Goal: Find specific page/section: Find specific page/section

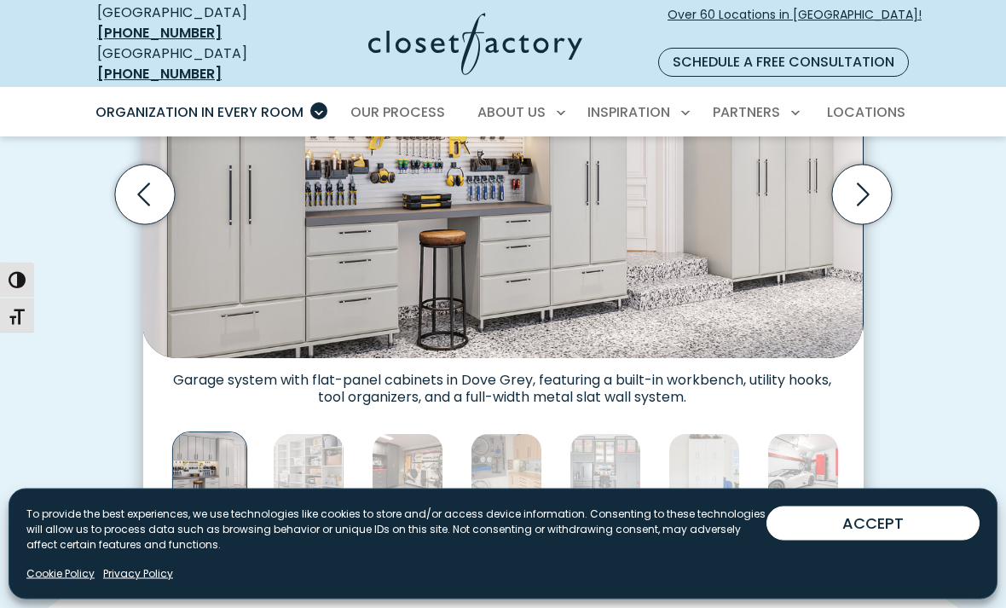
scroll to position [589, 0]
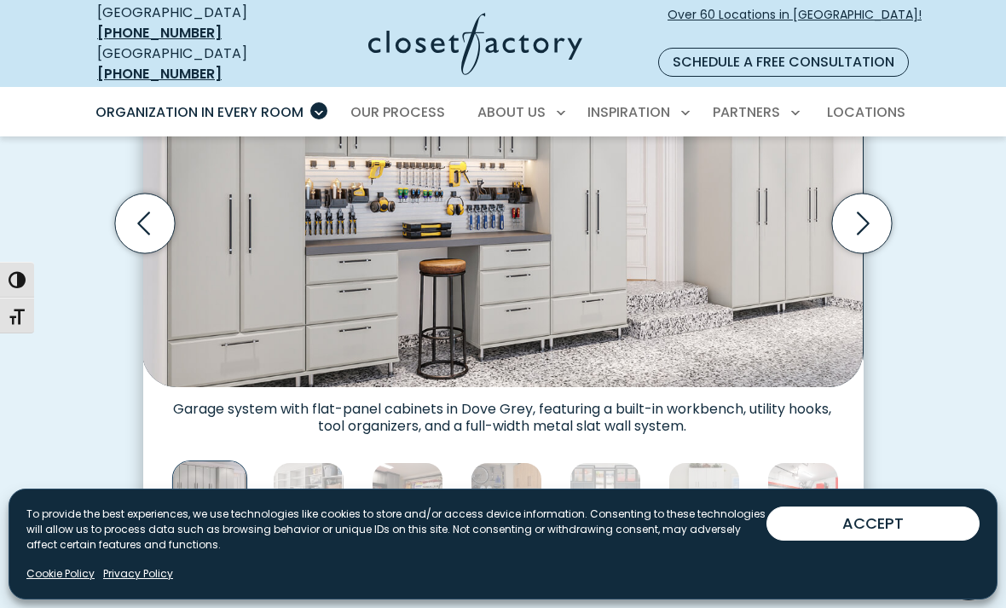
click at [870, 200] on icon "Next slide" at bounding box center [861, 223] width 60 height 60
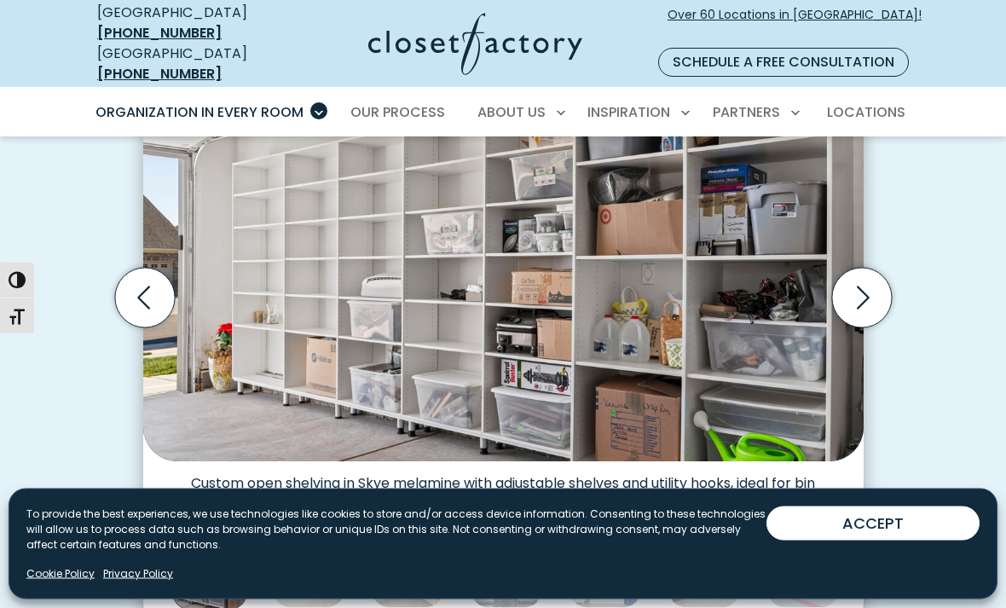
scroll to position [515, 0]
click at [878, 271] on icon "Next slide" at bounding box center [861, 298] width 60 height 60
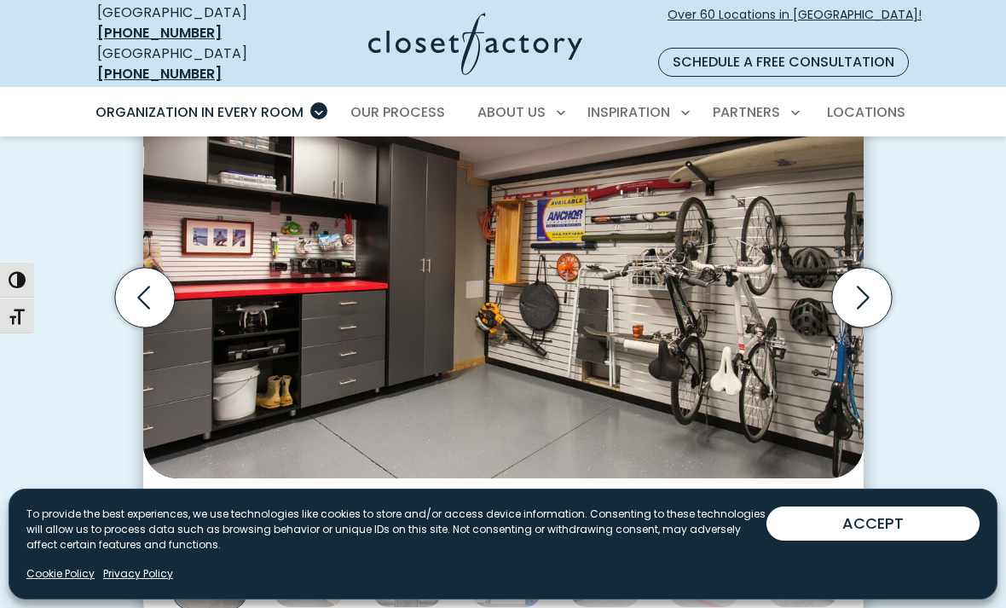
click at [862, 286] on icon "Next slide" at bounding box center [863, 297] width 13 height 23
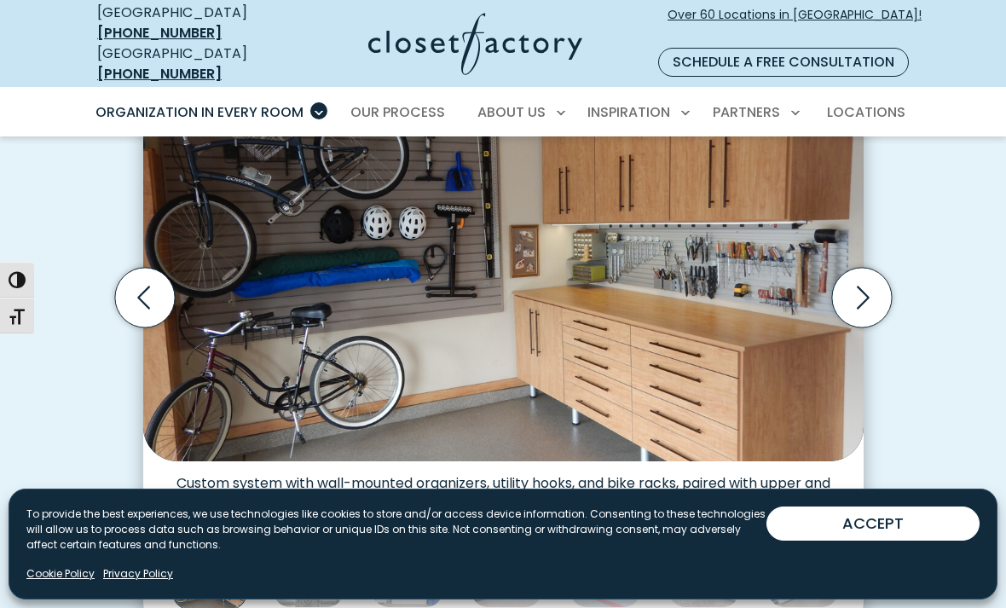
click at [858, 276] on icon "Next slide" at bounding box center [861, 298] width 60 height 60
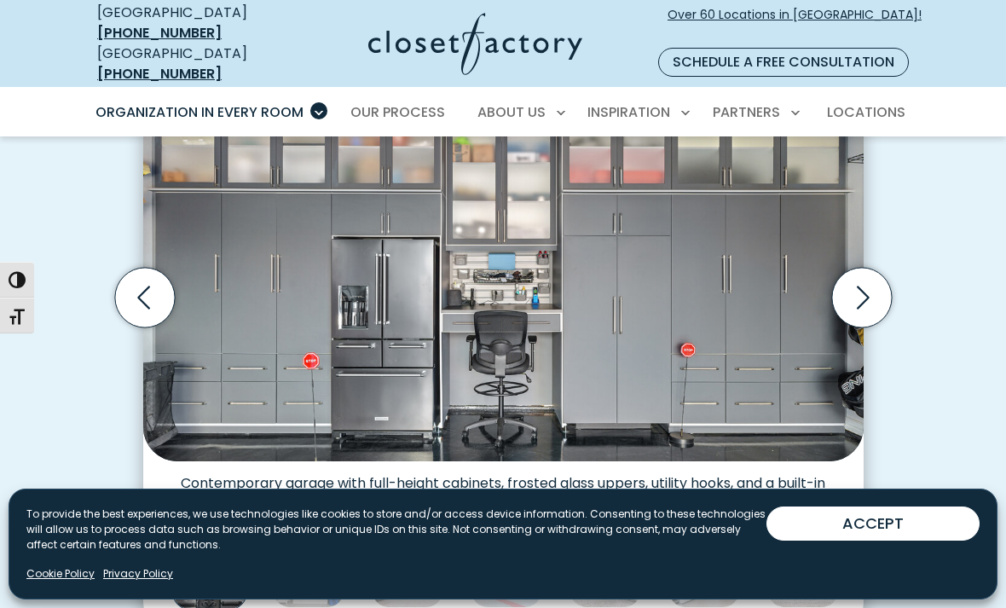
click at [858, 297] on icon "Next slide" at bounding box center [861, 298] width 60 height 60
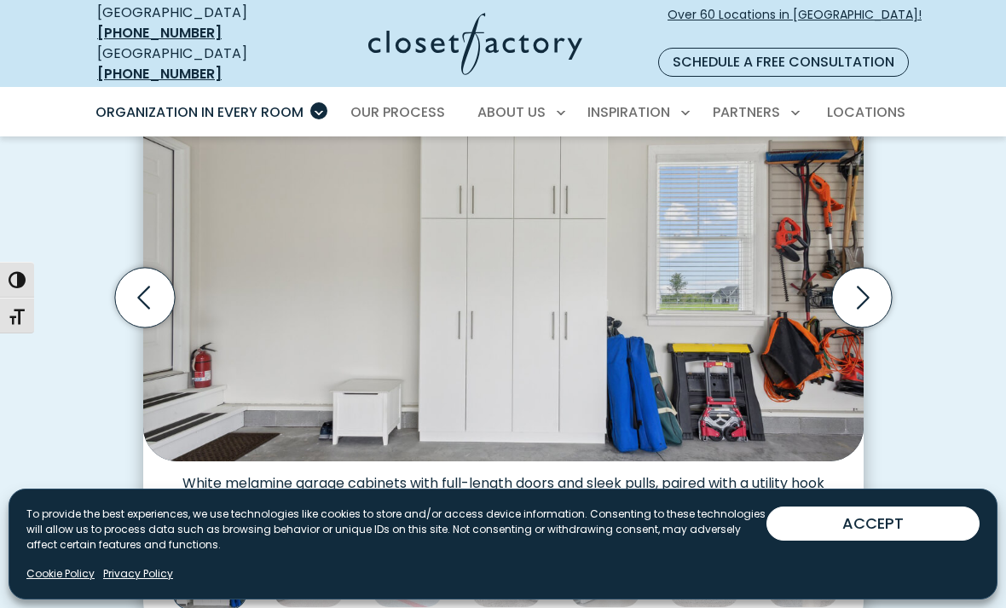
click at [868, 286] on icon "Next slide" at bounding box center [861, 298] width 60 height 60
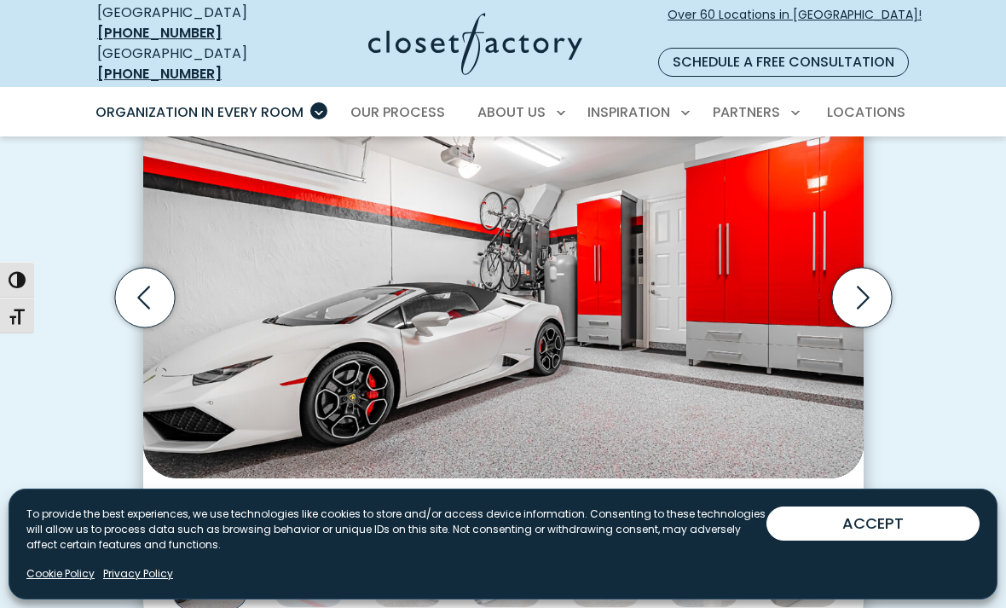
click at [894, 296] on icon "Next slide" at bounding box center [861, 297] width 73 height 73
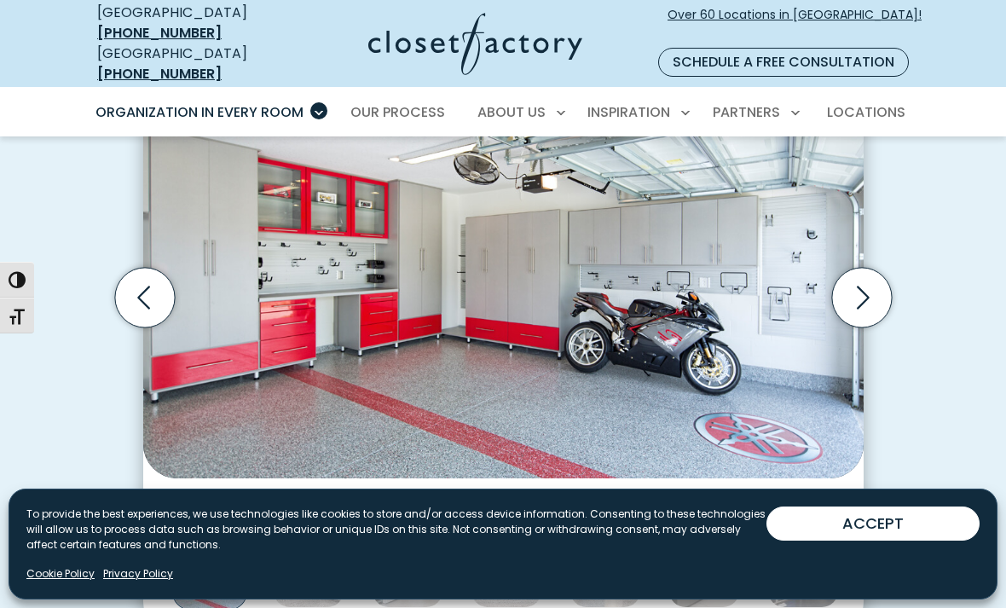
click at [867, 281] on icon "Next slide" at bounding box center [861, 298] width 60 height 60
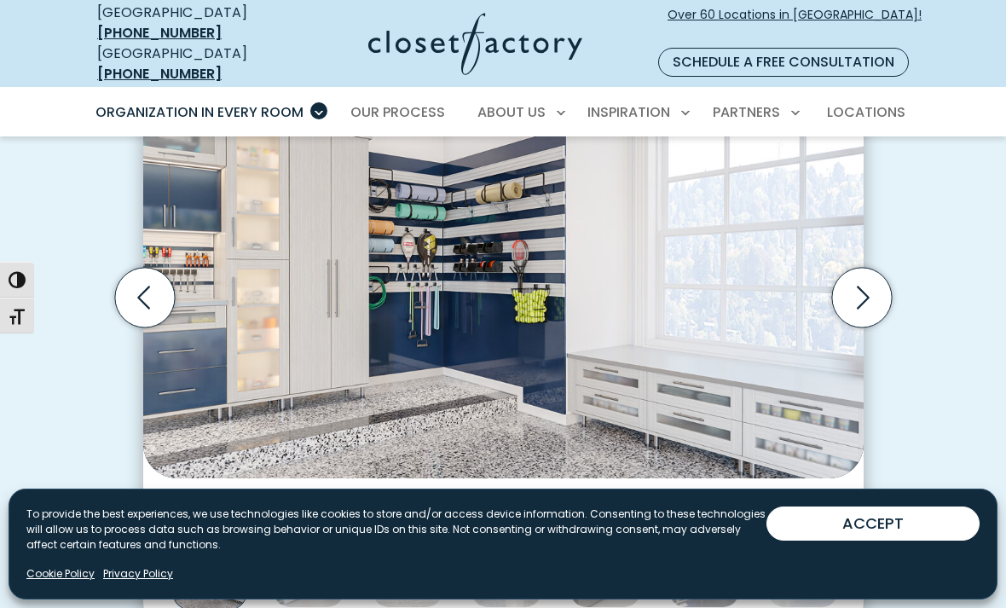
click at [869, 89] on link "Locations" at bounding box center [866, 113] width 112 height 48
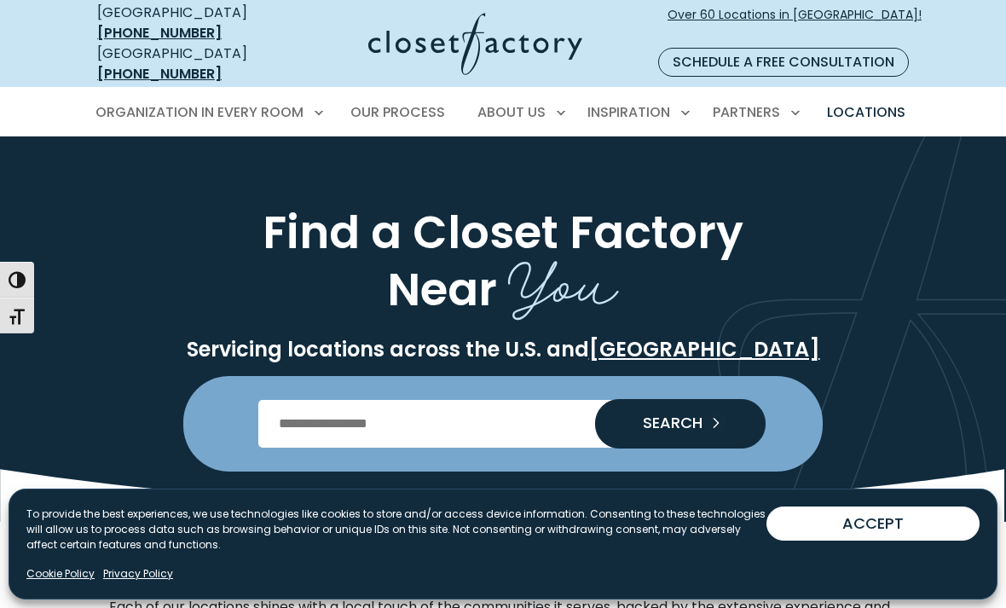
click at [384, 408] on input "Enter Postal Code" at bounding box center [503, 424] width 490 height 48
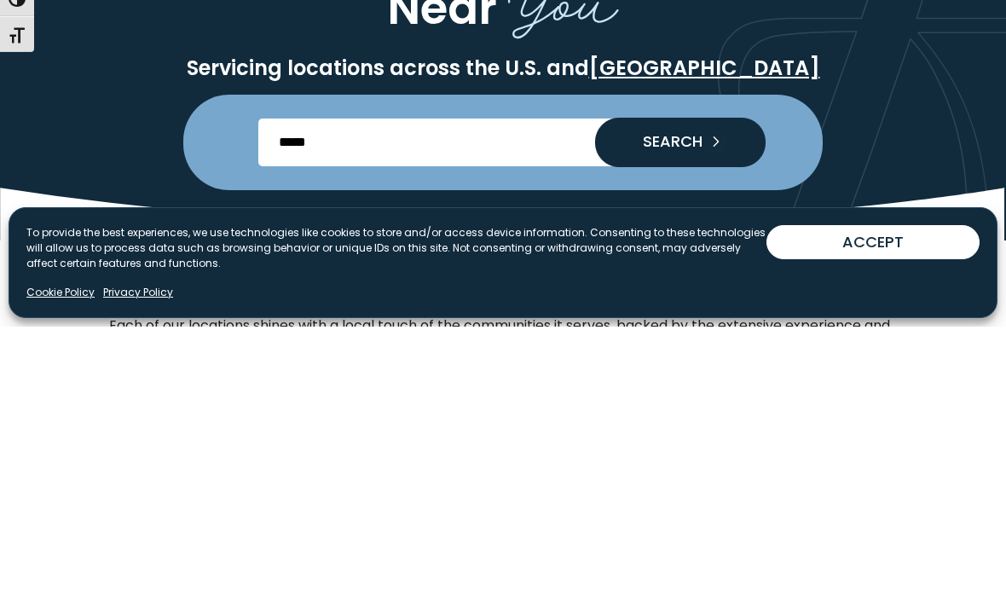
type input "*****"
click at [679, 399] on button "SEARCH" at bounding box center [680, 423] width 170 height 49
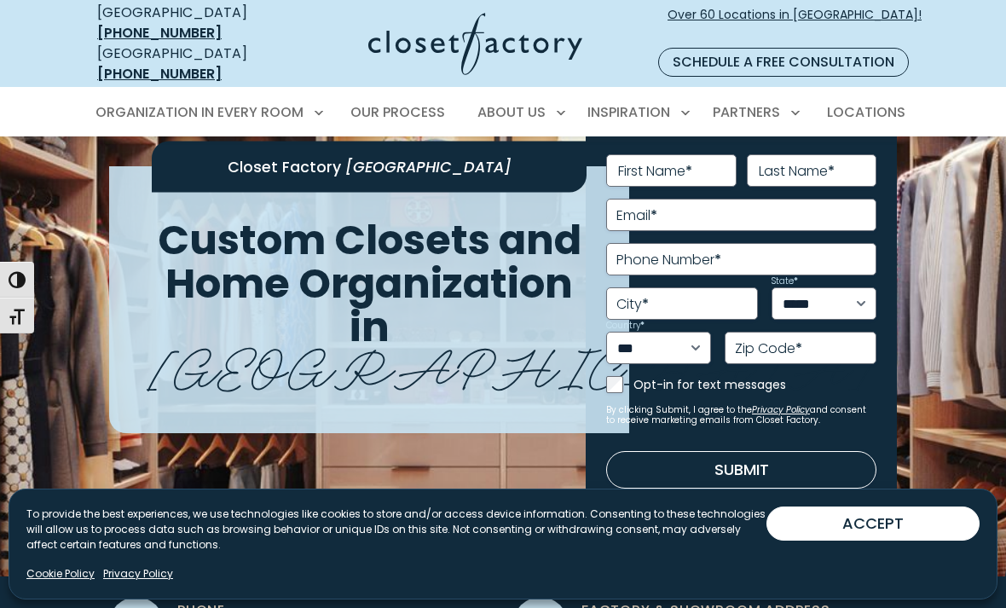
scroll to position [114, 0]
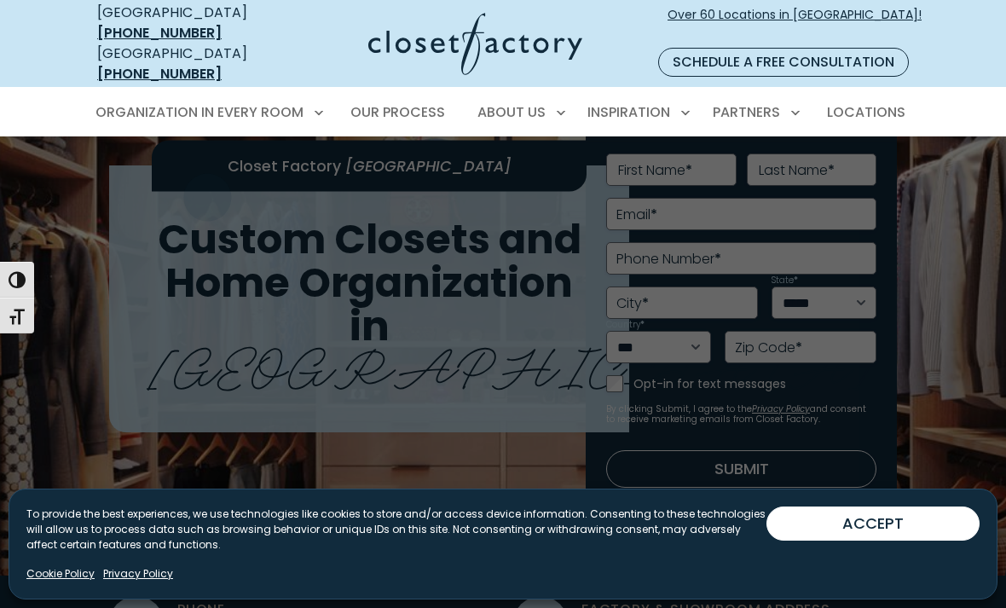
click at [202, 195] on span "Walk-In Closets" at bounding box center [158, 203] width 107 height 17
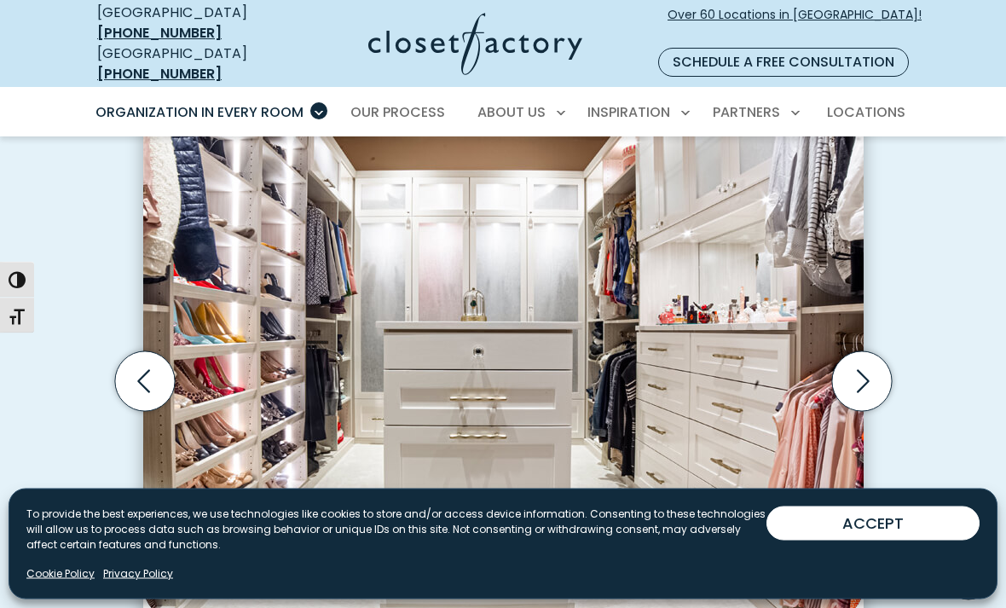
scroll to position [505, 0]
click at [875, 351] on icon "Next slide" at bounding box center [861, 381] width 60 height 60
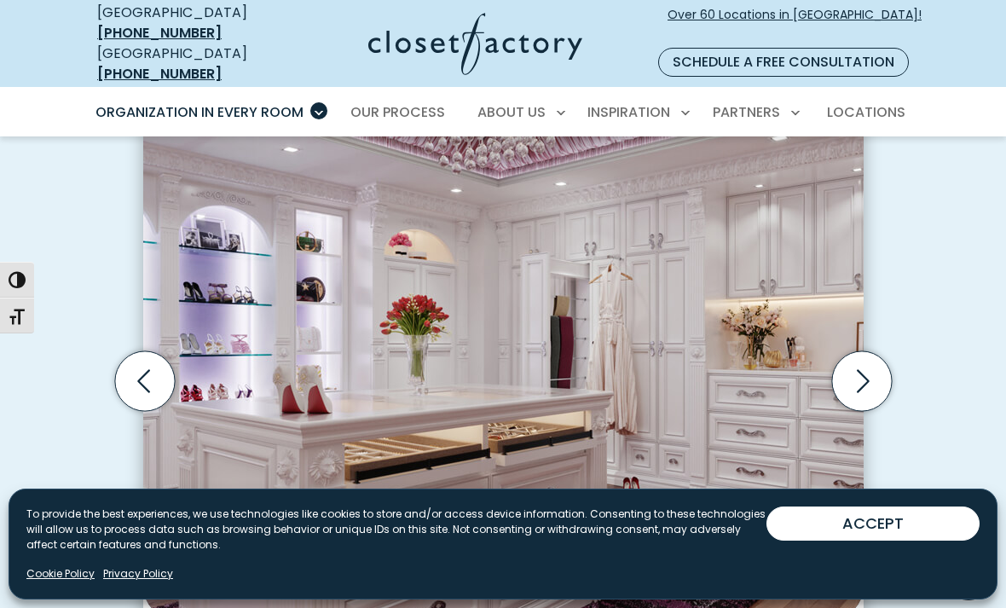
click at [868, 355] on icon "Next slide" at bounding box center [861, 381] width 60 height 60
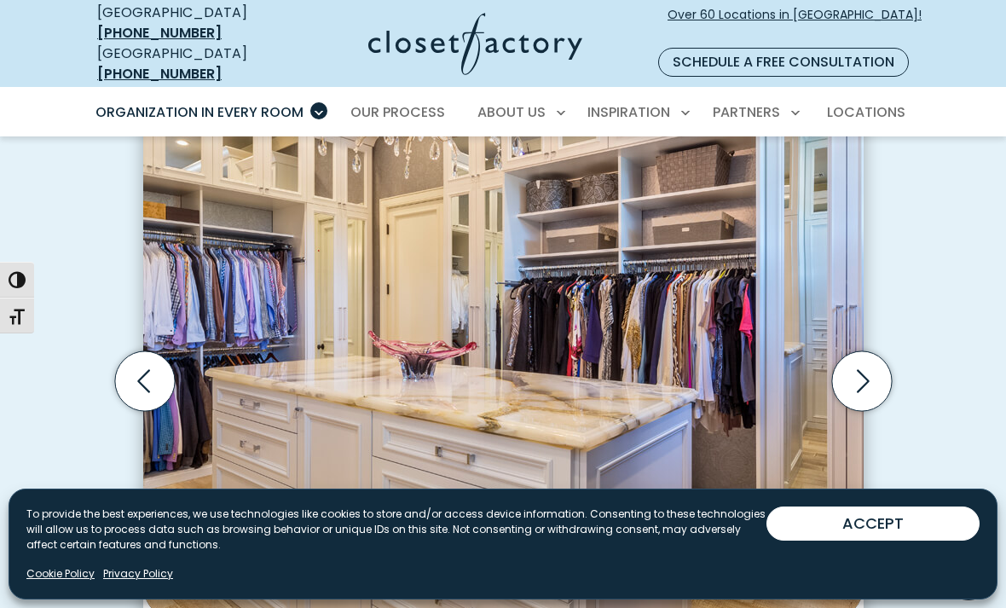
click at [873, 356] on icon "Next slide" at bounding box center [861, 381] width 60 height 60
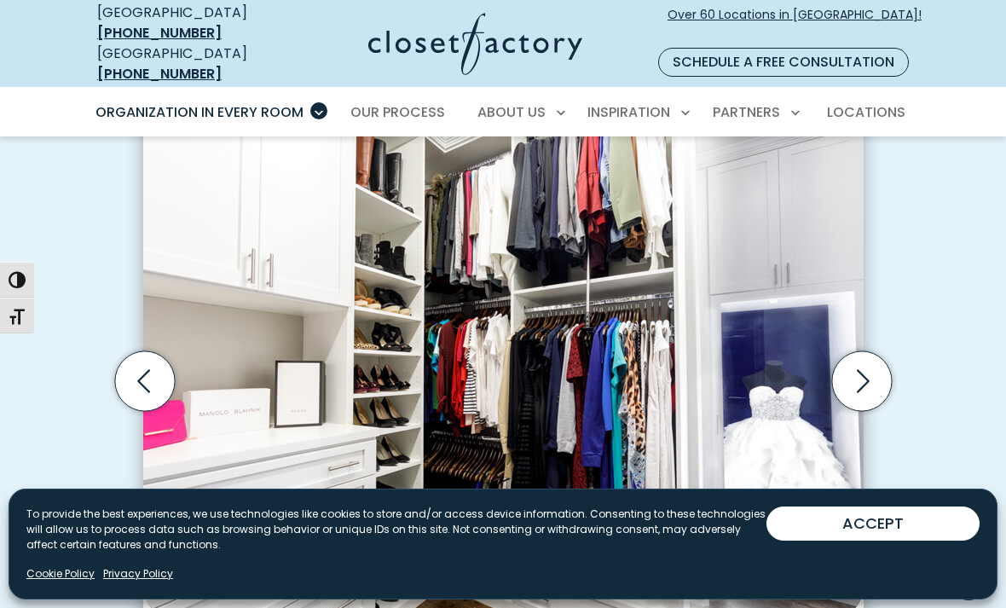
click at [866, 365] on icon "Next slide" at bounding box center [861, 381] width 60 height 60
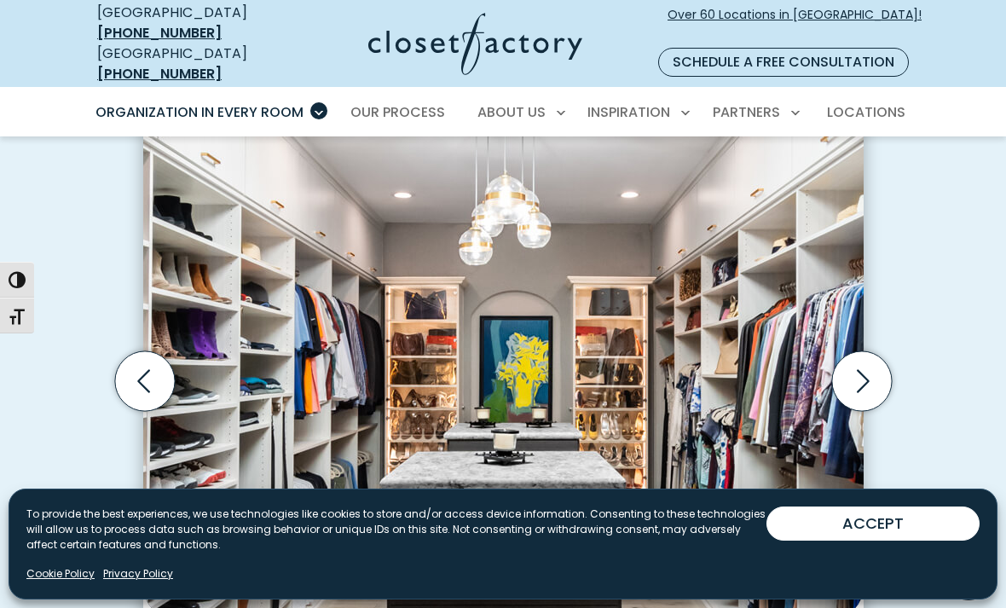
click at [888, 357] on icon "Next slide" at bounding box center [861, 381] width 60 height 60
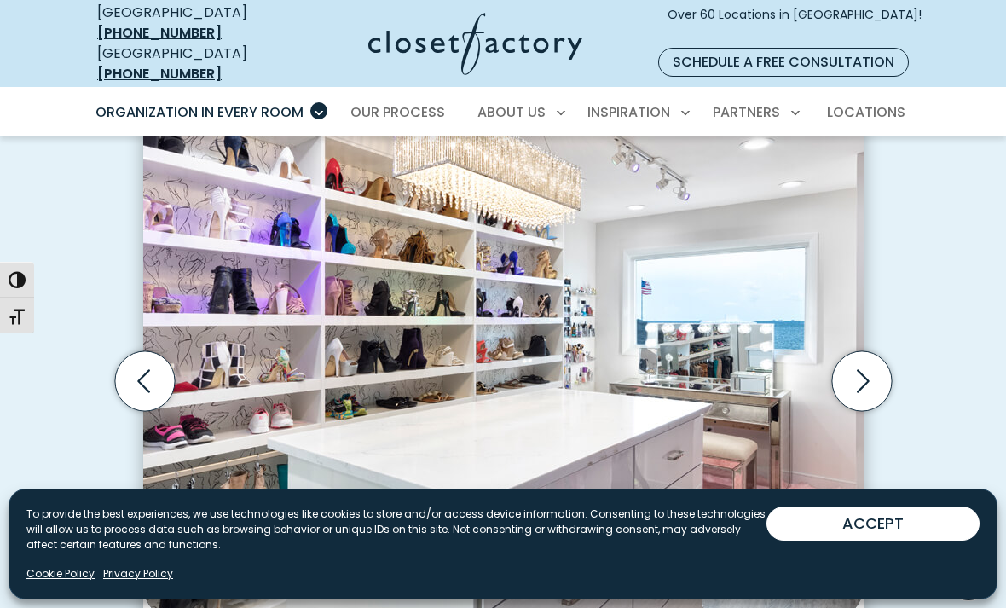
click at [866, 369] on icon "Next slide" at bounding box center [863, 380] width 13 height 23
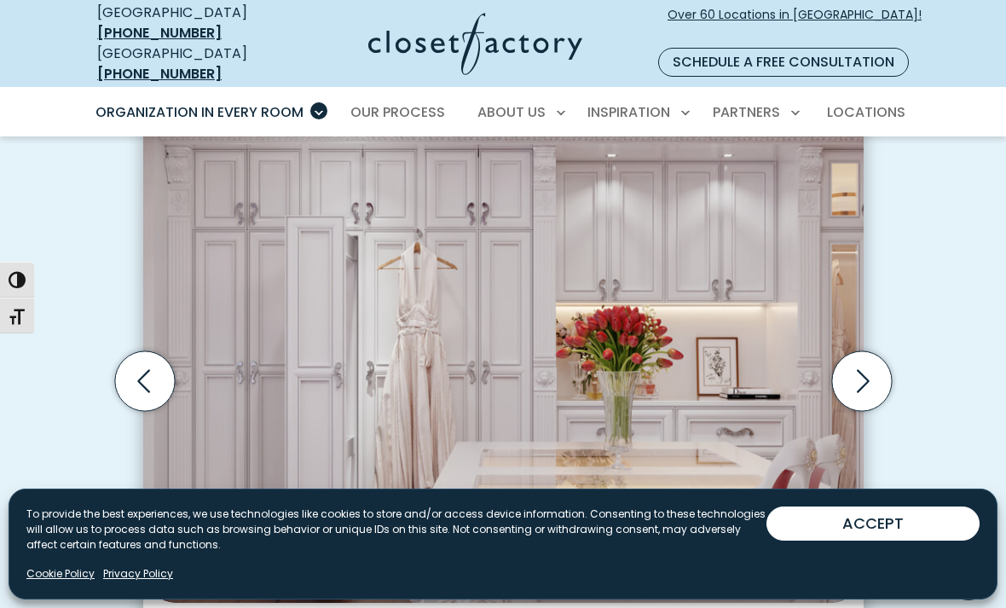
click at [861, 369] on icon "Next slide" at bounding box center [863, 380] width 13 height 23
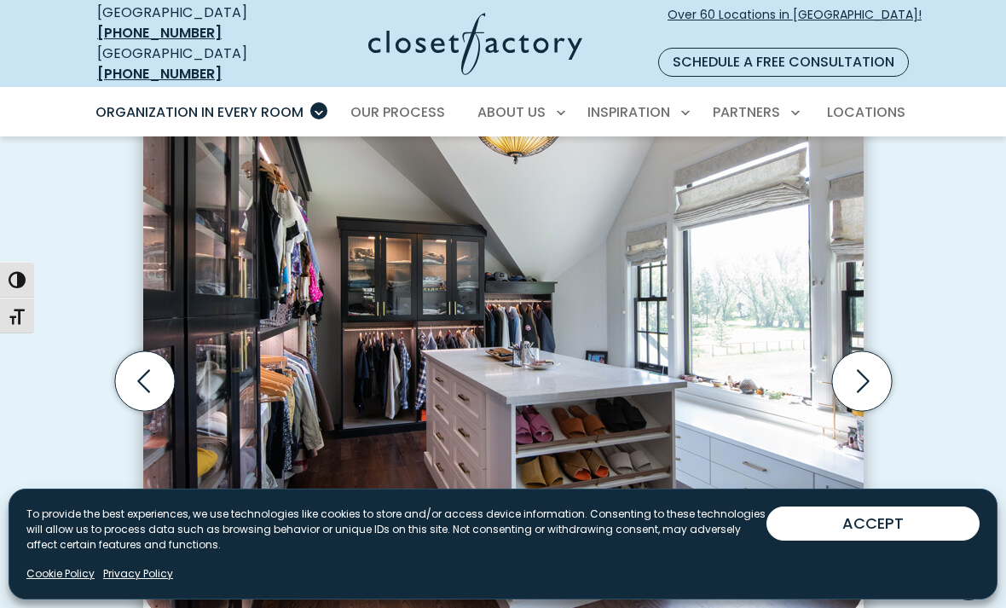
click at [147, 362] on icon "Previous slide" at bounding box center [144, 381] width 60 height 60
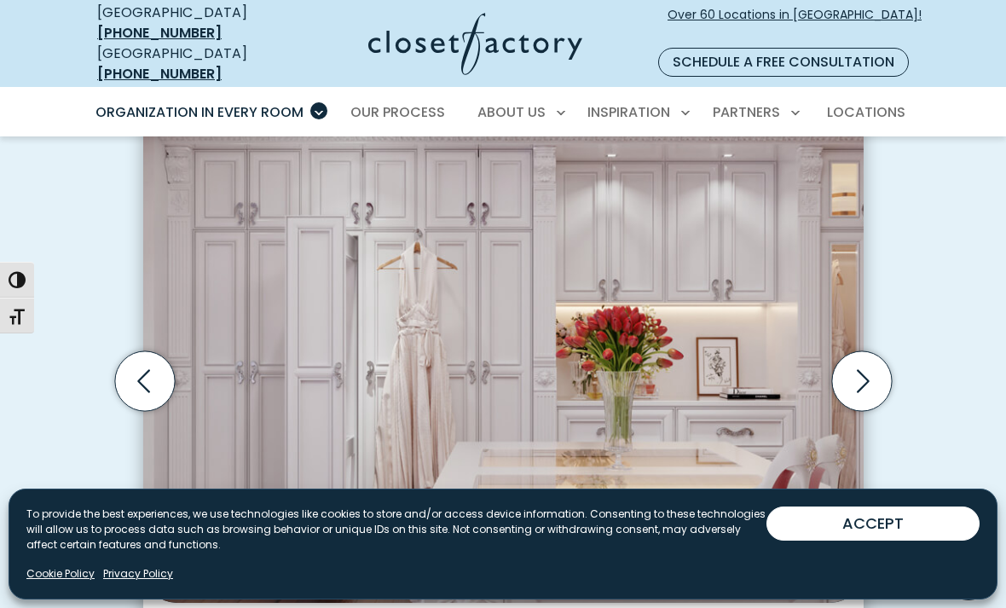
click at [891, 372] on icon "Next slide" at bounding box center [861, 380] width 73 height 73
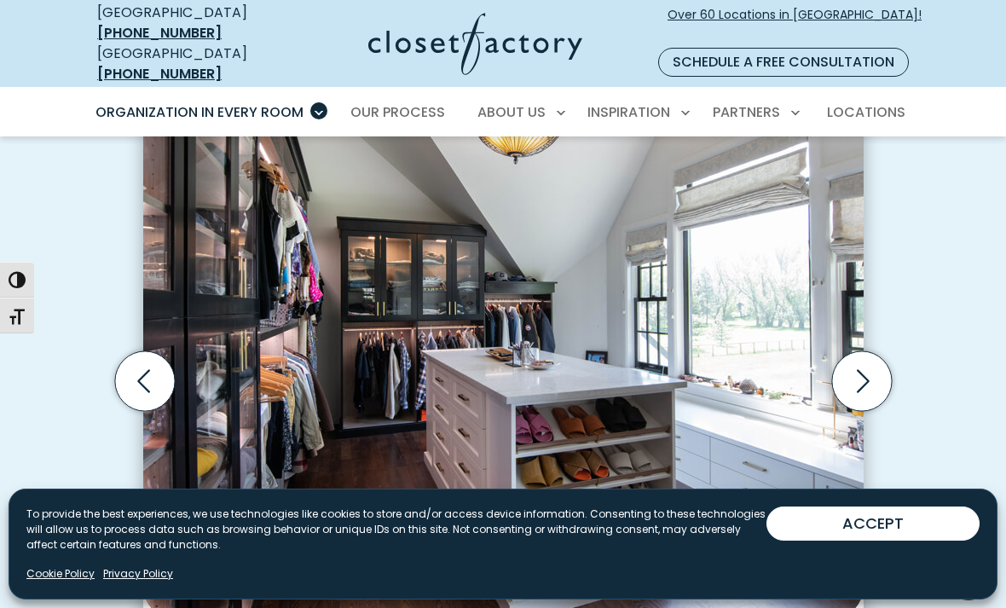
click at [880, 355] on icon "Next slide" at bounding box center [861, 381] width 60 height 60
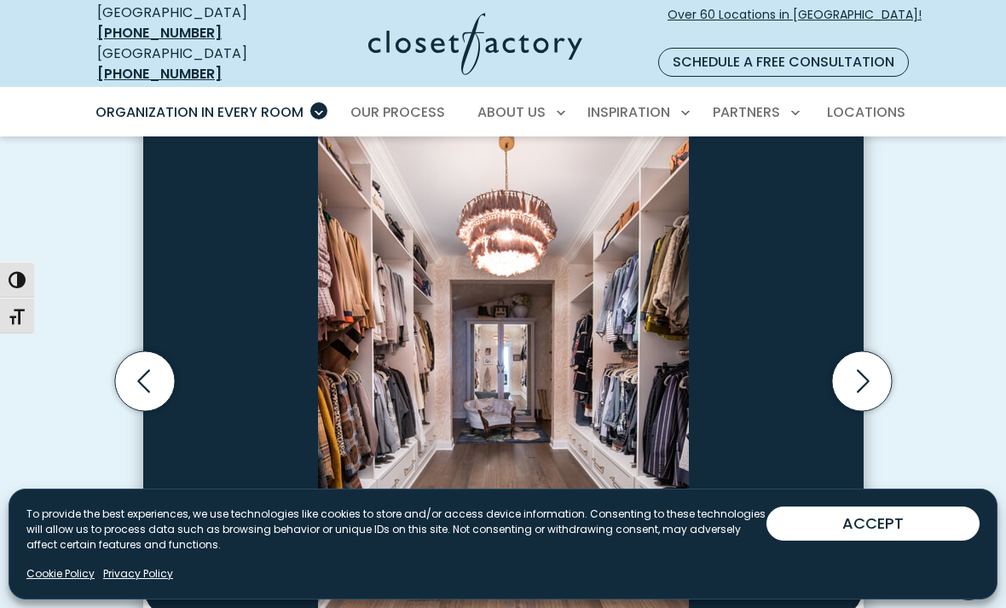
click at [874, 371] on icon "Next slide" at bounding box center [861, 381] width 60 height 60
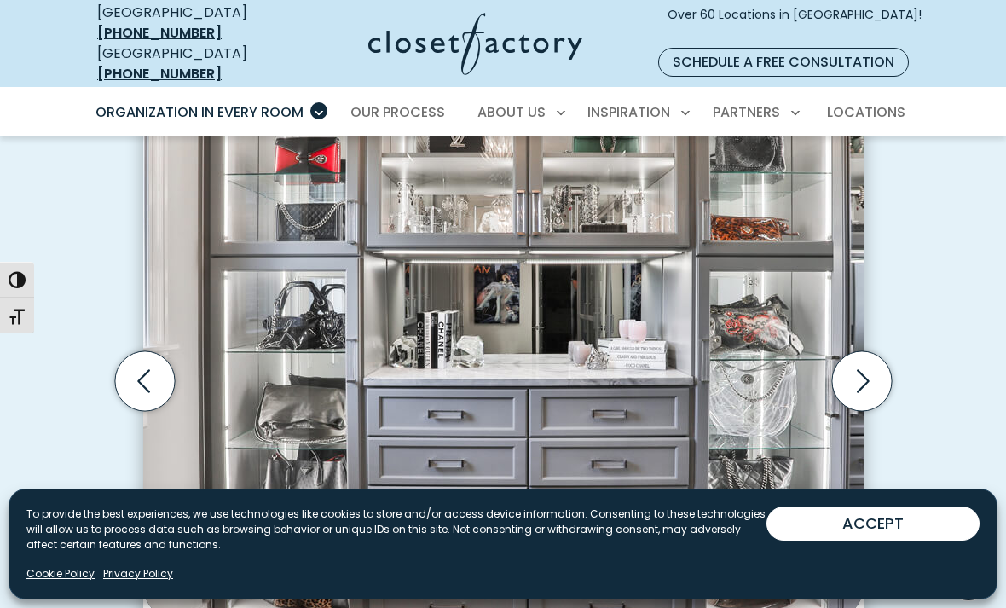
click at [863, 368] on icon "Next slide" at bounding box center [861, 381] width 60 height 60
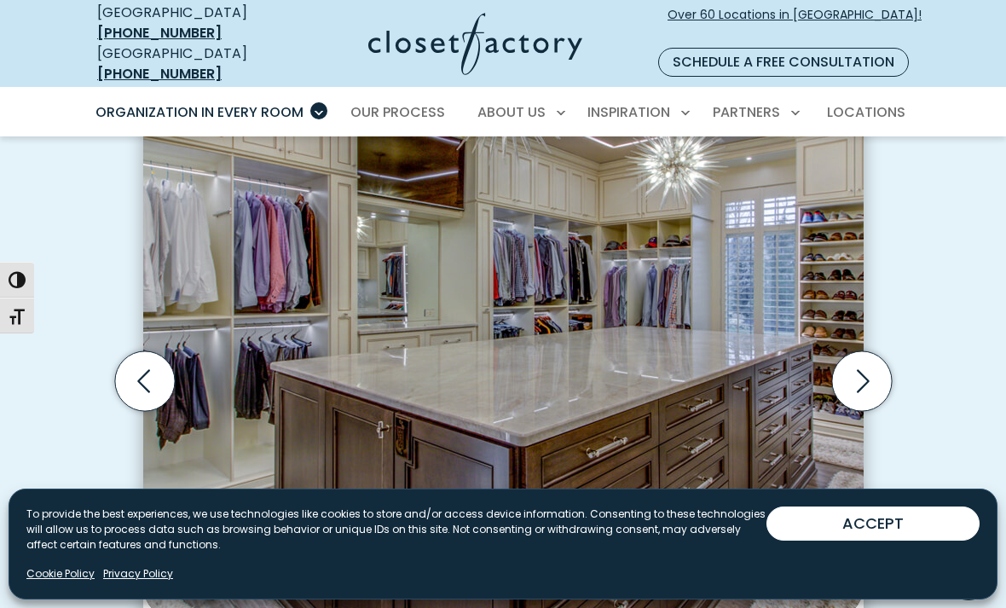
click at [862, 356] on icon "Next slide" at bounding box center [861, 381] width 60 height 60
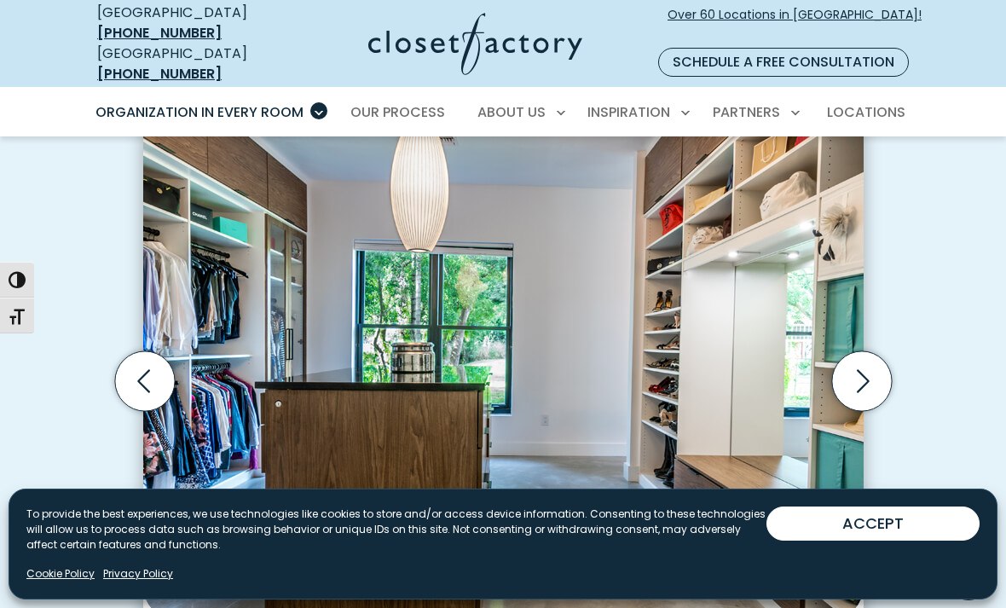
click at [854, 365] on icon "Next slide" at bounding box center [861, 381] width 60 height 60
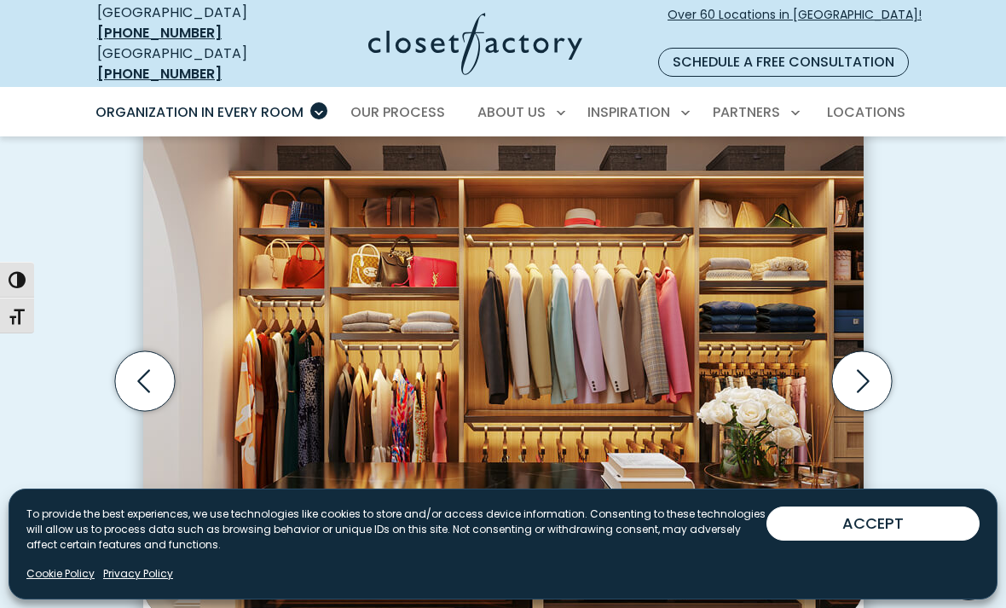
click at [160, 353] on icon "Previous slide" at bounding box center [144, 381] width 60 height 60
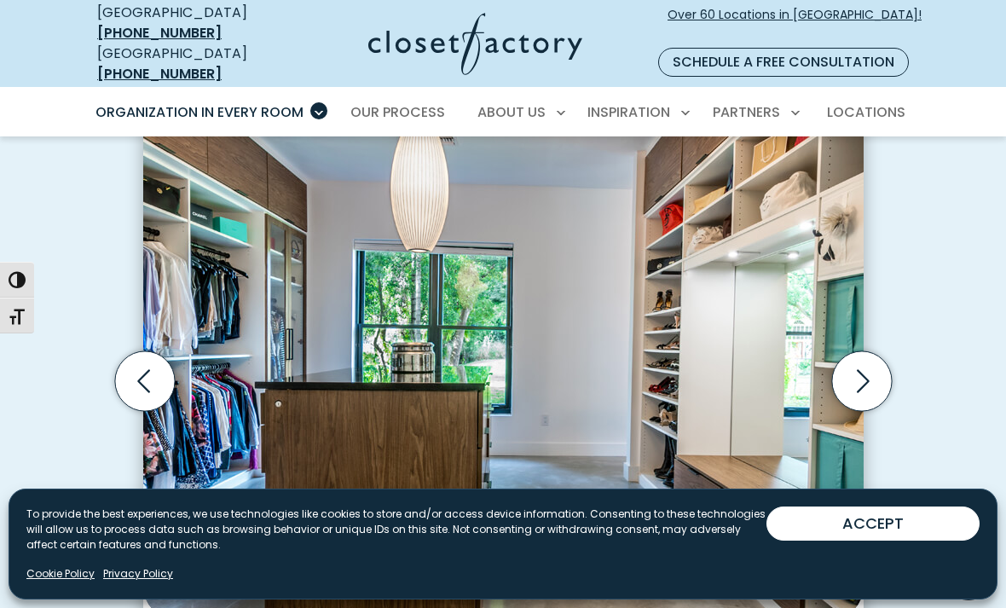
click at [865, 369] on icon "Next slide" at bounding box center [863, 380] width 13 height 23
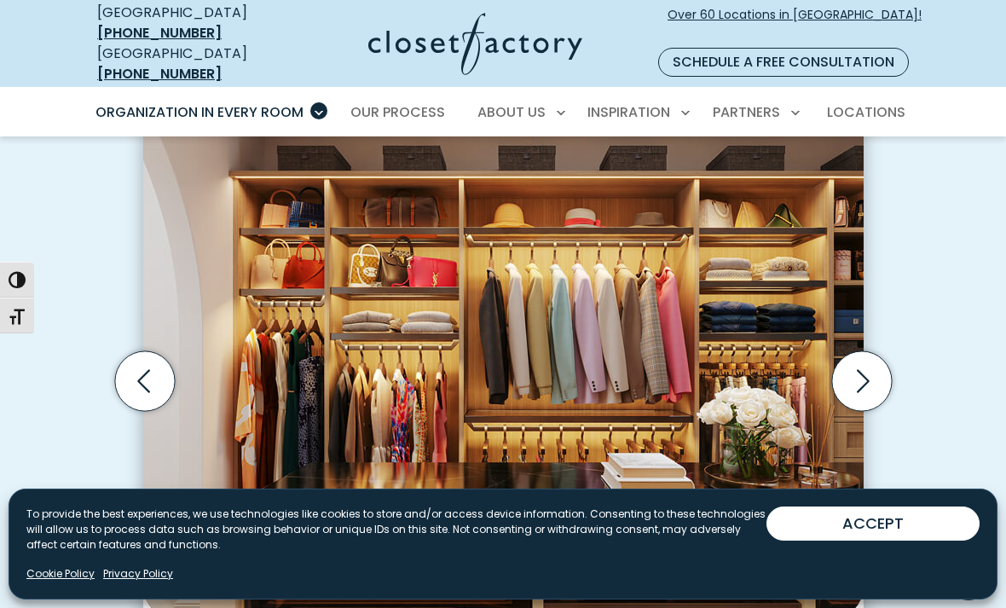
click at [867, 351] on icon "Next slide" at bounding box center [861, 381] width 60 height 60
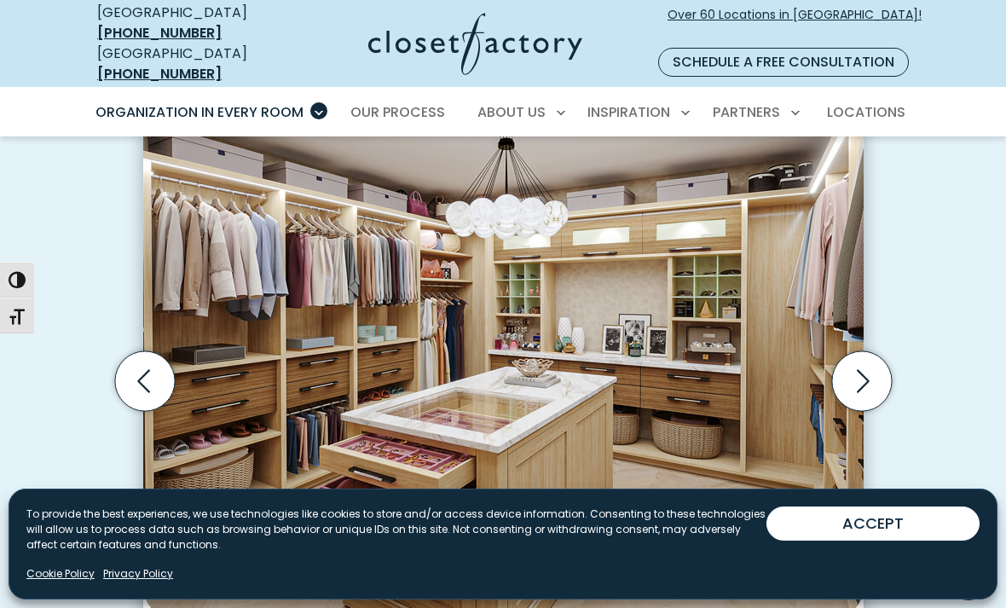
click at [866, 366] on icon "Next slide" at bounding box center [861, 381] width 60 height 60
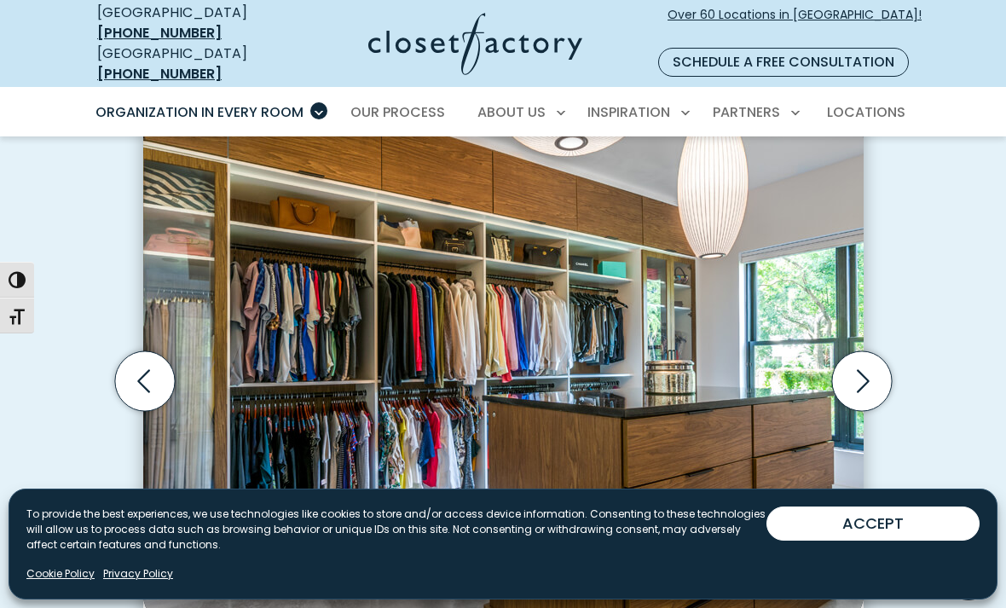
click at [870, 376] on icon "Next slide" at bounding box center [861, 381] width 60 height 60
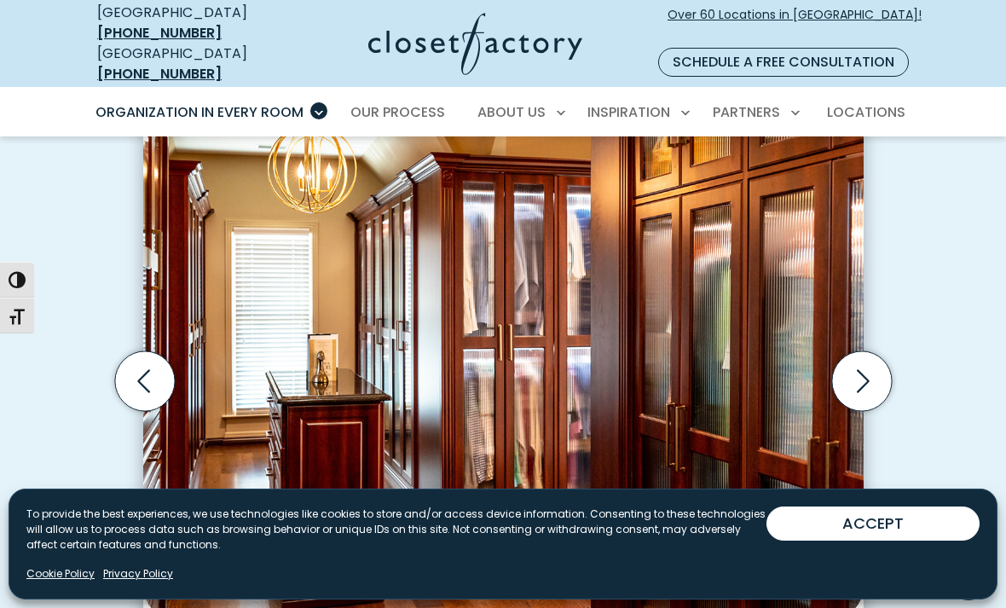
click at [864, 370] on icon "Next slide" at bounding box center [861, 381] width 60 height 60
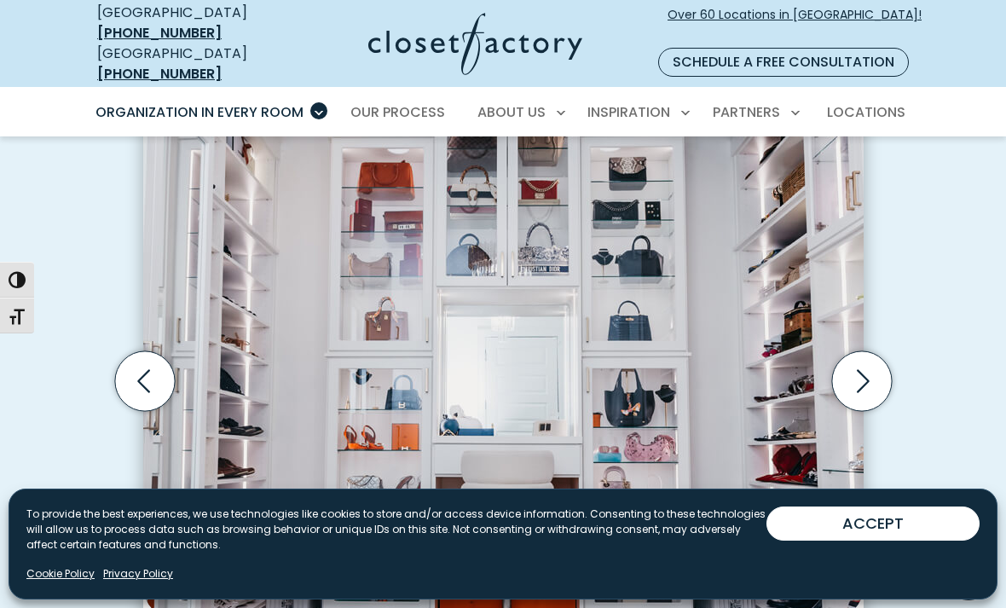
click at [859, 369] on icon "Next slide" at bounding box center [863, 380] width 13 height 23
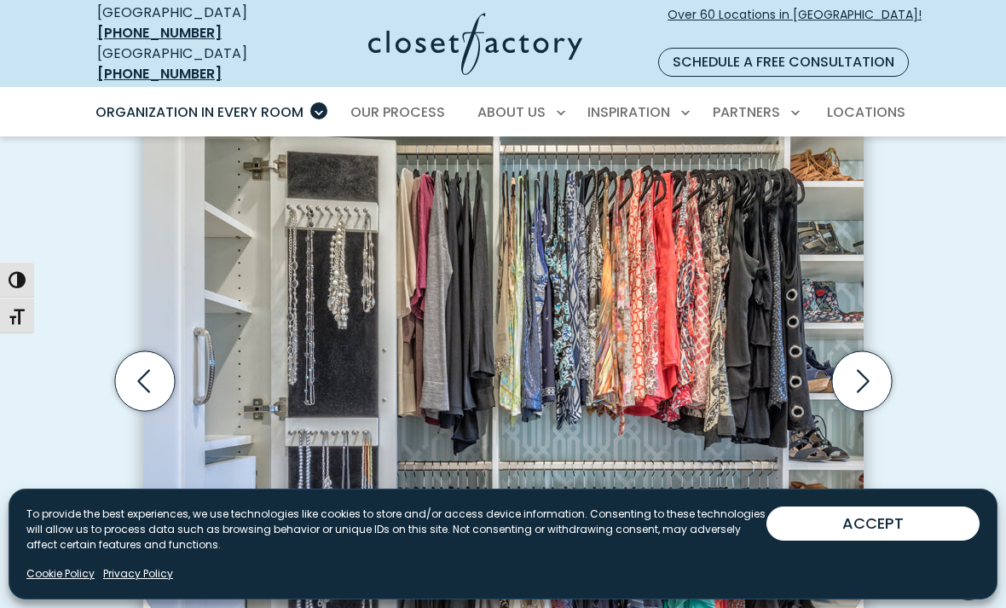
click at [868, 360] on icon "Next slide" at bounding box center [861, 381] width 60 height 60
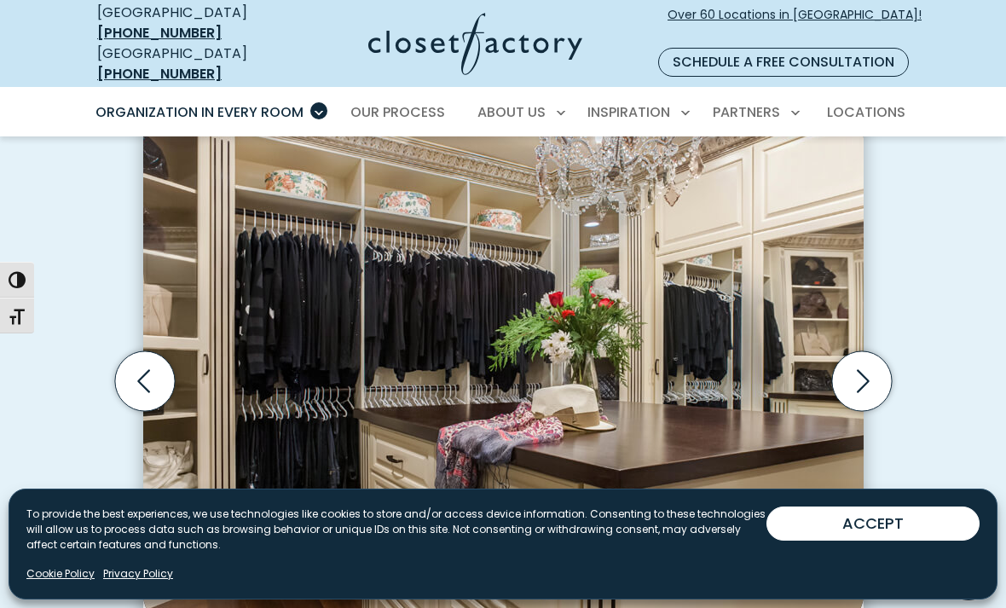
click at [879, 378] on icon "Next slide" at bounding box center [861, 381] width 60 height 60
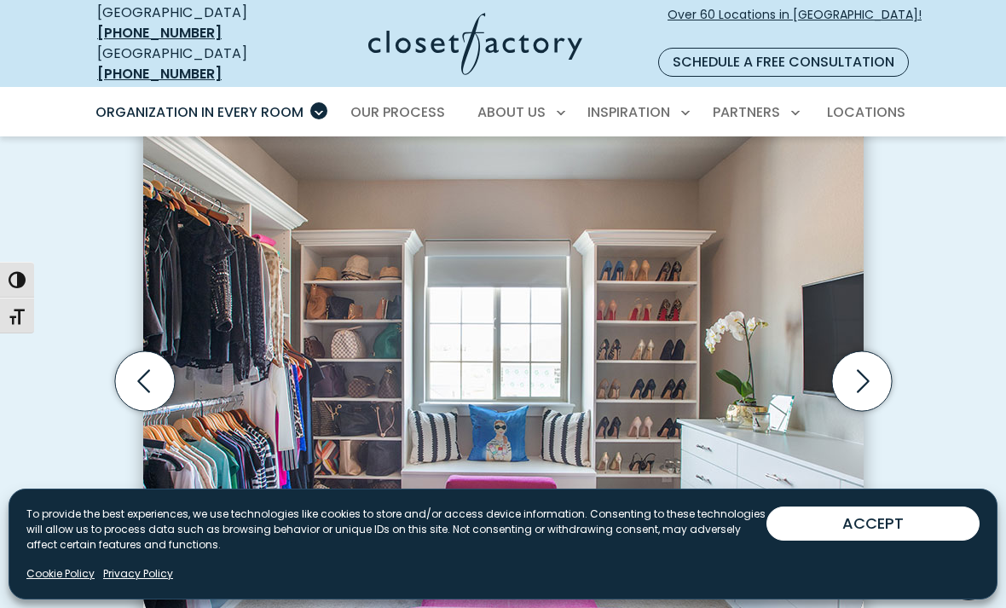
scroll to position [539, 0]
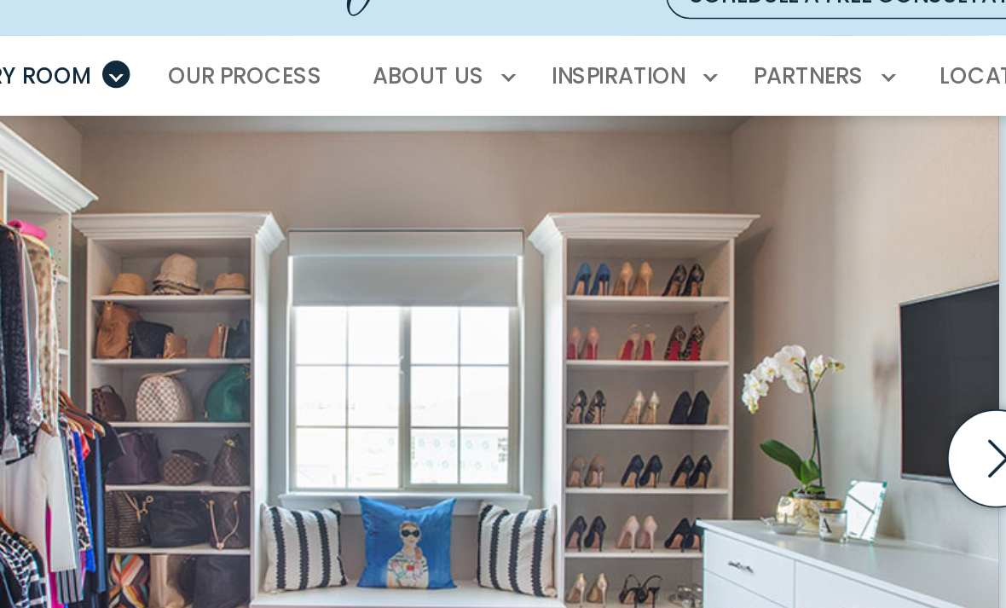
click at [831, 318] on icon "Next slide" at bounding box center [861, 348] width 60 height 60
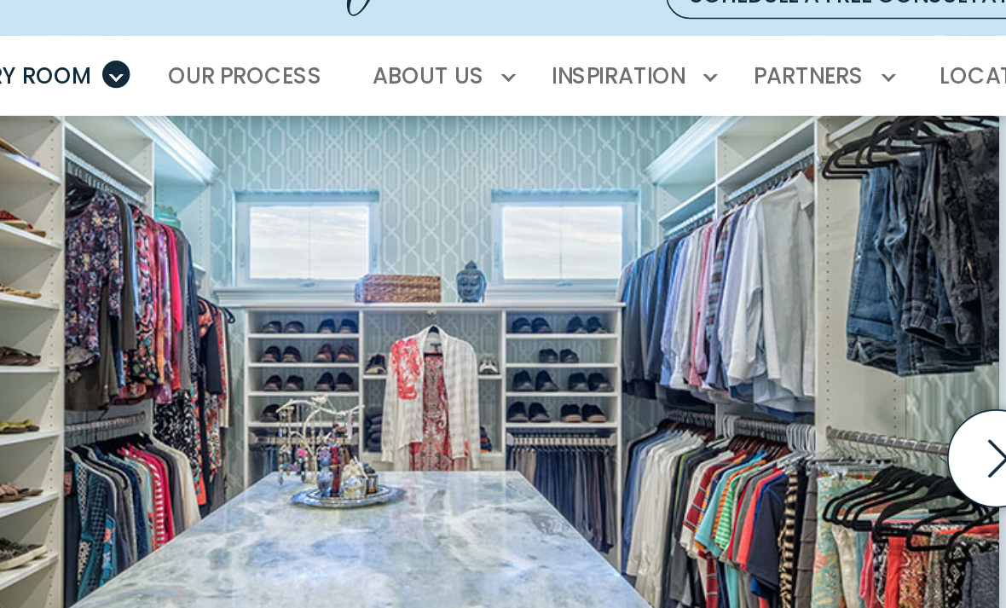
click at [831, 318] on icon "Next slide" at bounding box center [861, 348] width 60 height 60
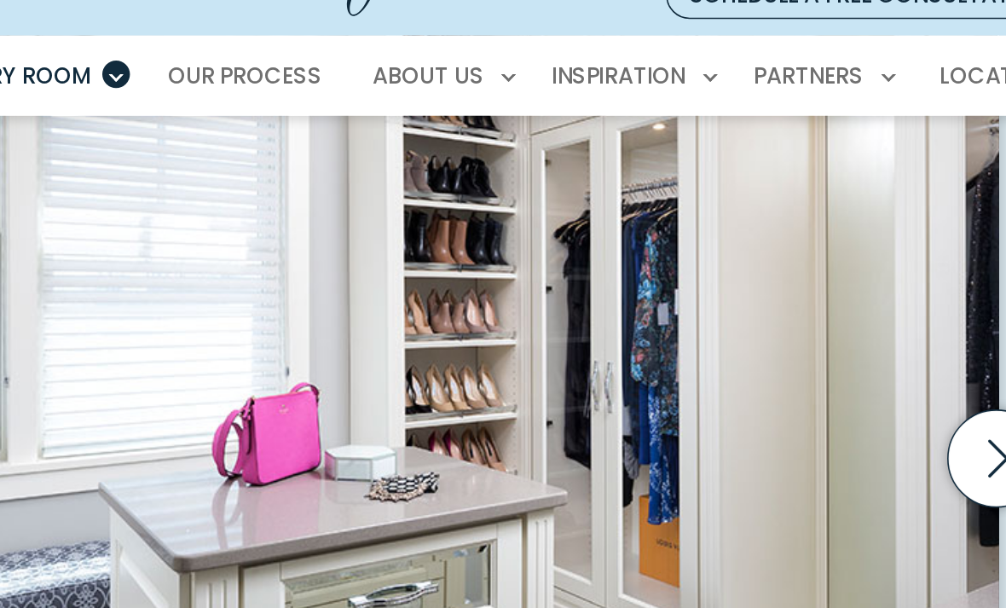
click at [831, 318] on icon "Next slide" at bounding box center [861, 348] width 60 height 60
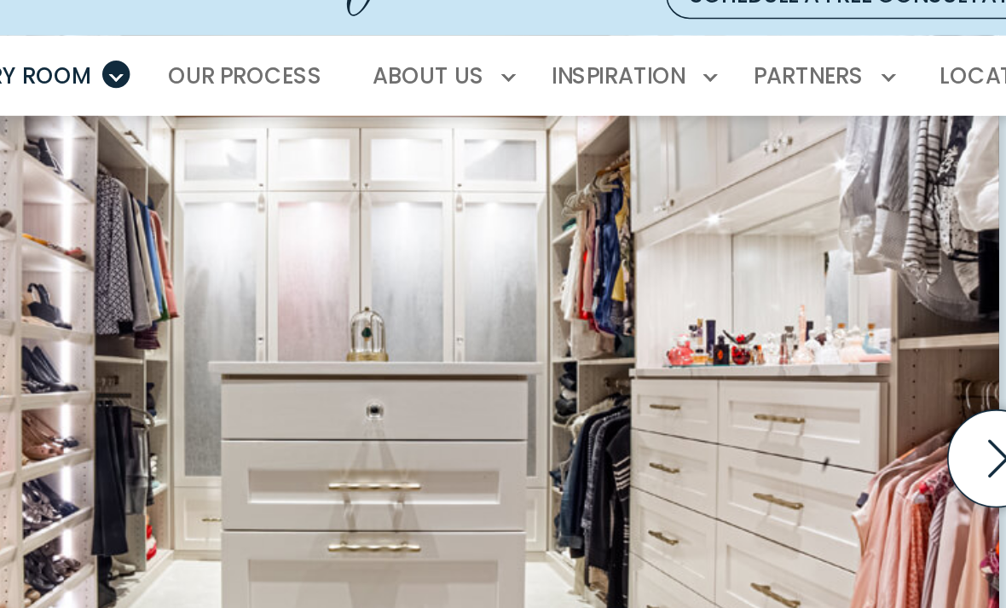
click at [831, 318] on icon "Next slide" at bounding box center [861, 348] width 60 height 60
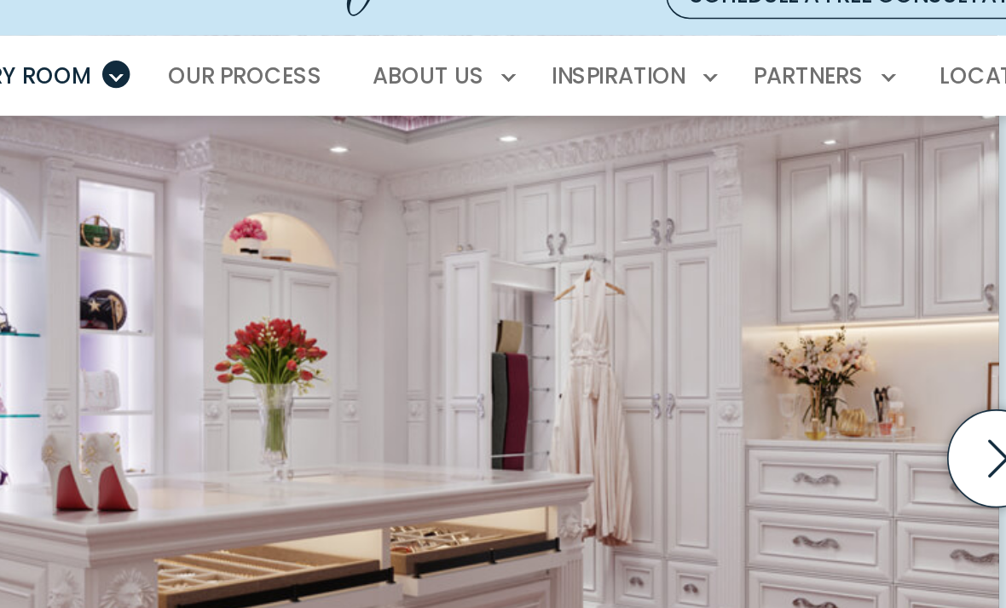
click at [831, 318] on icon "Next slide" at bounding box center [861, 348] width 60 height 60
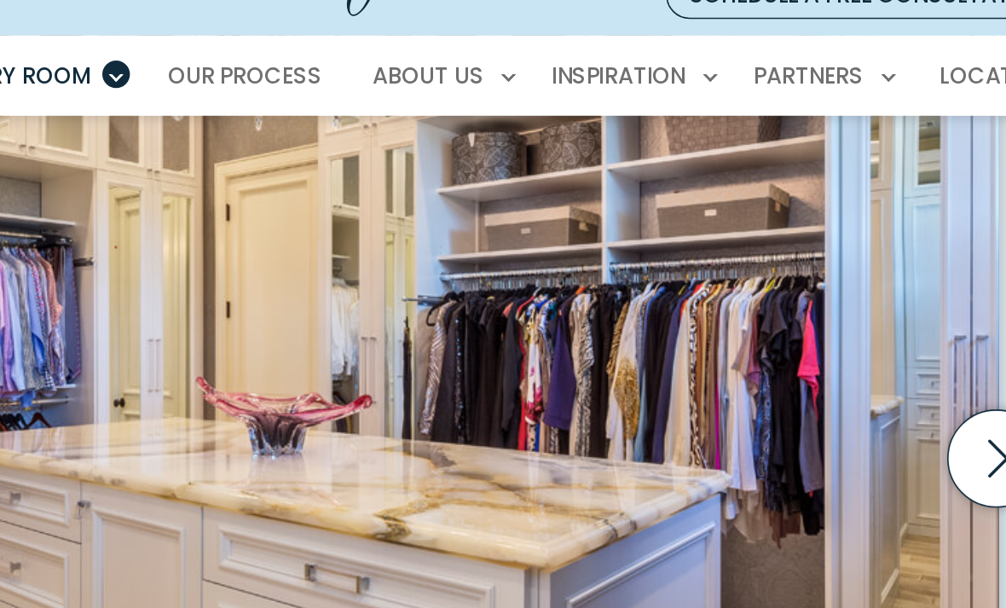
click at [831, 318] on icon "Next slide" at bounding box center [861, 348] width 60 height 60
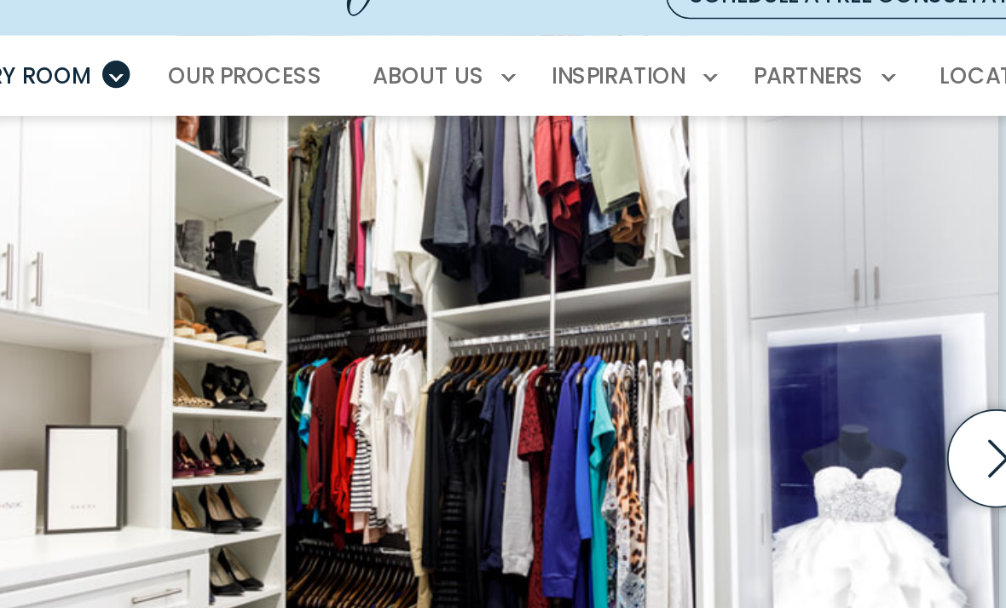
click at [831, 318] on icon "Next slide" at bounding box center [861, 348] width 60 height 60
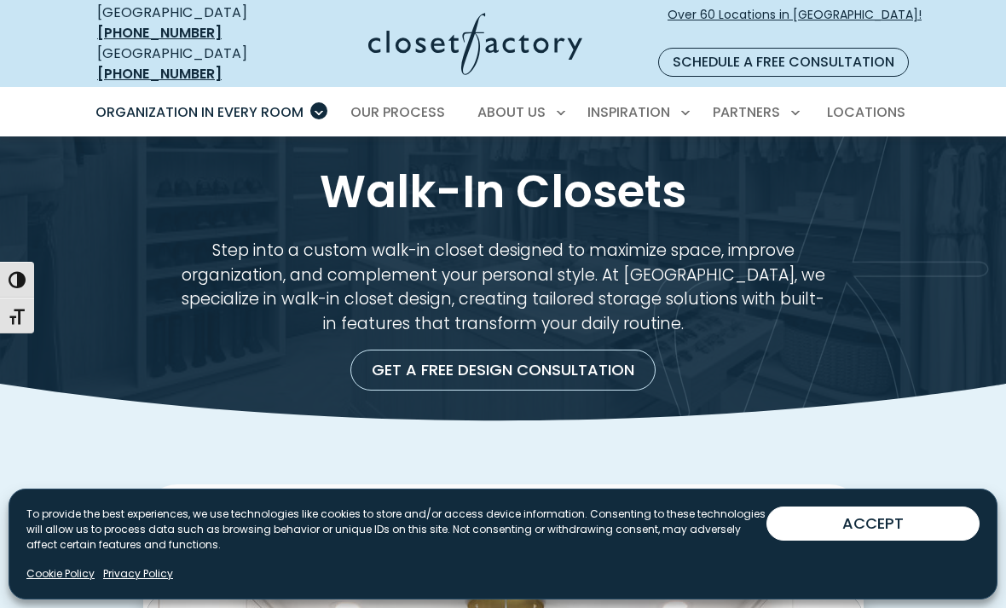
scroll to position [0, 0]
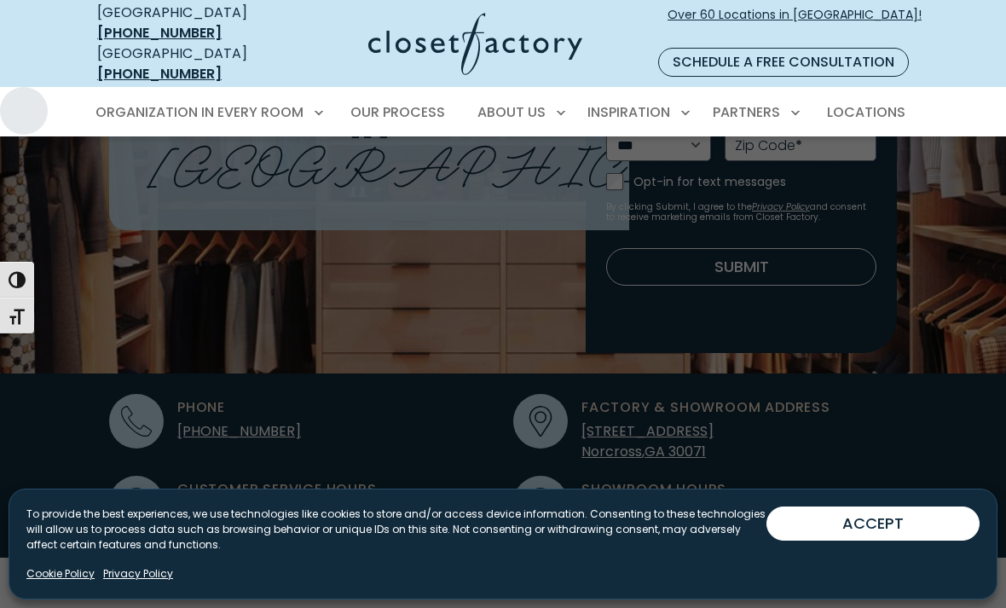
scroll to position [298, 0]
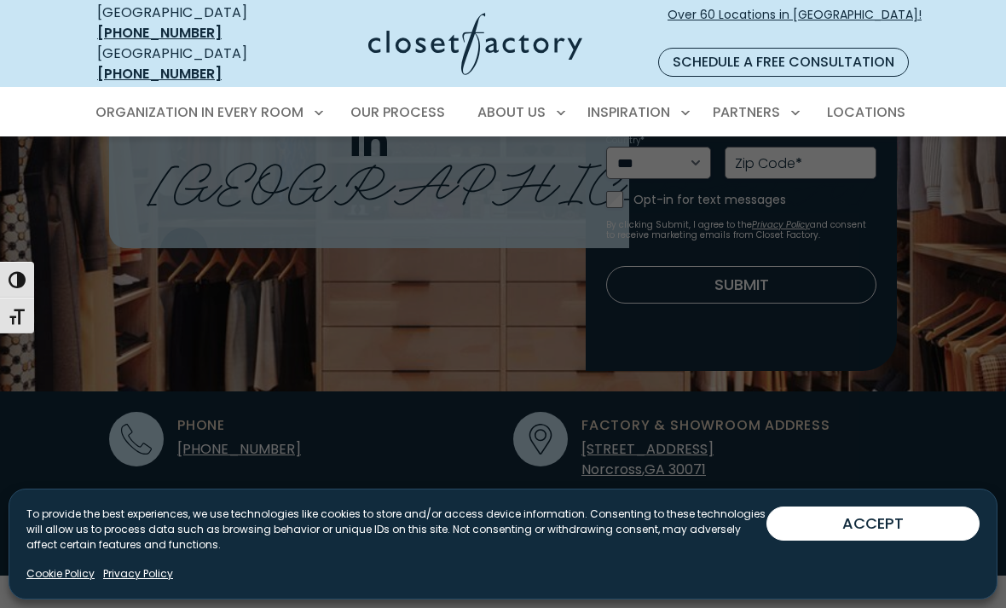
click at [144, 290] on span "Garage" at bounding box center [130, 298] width 51 height 17
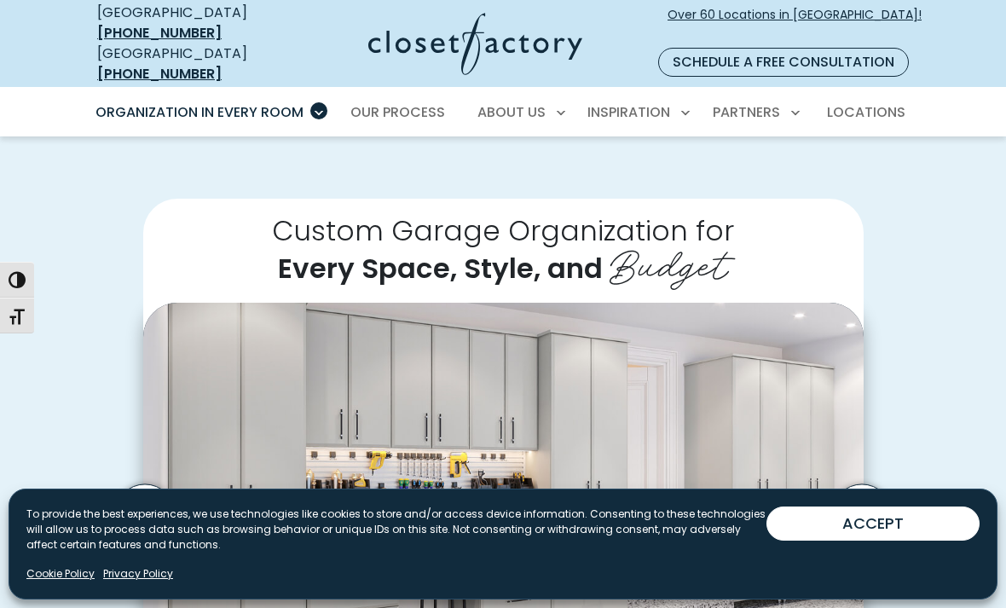
scroll to position [297, 0]
